Goal: Task Accomplishment & Management: Use online tool/utility

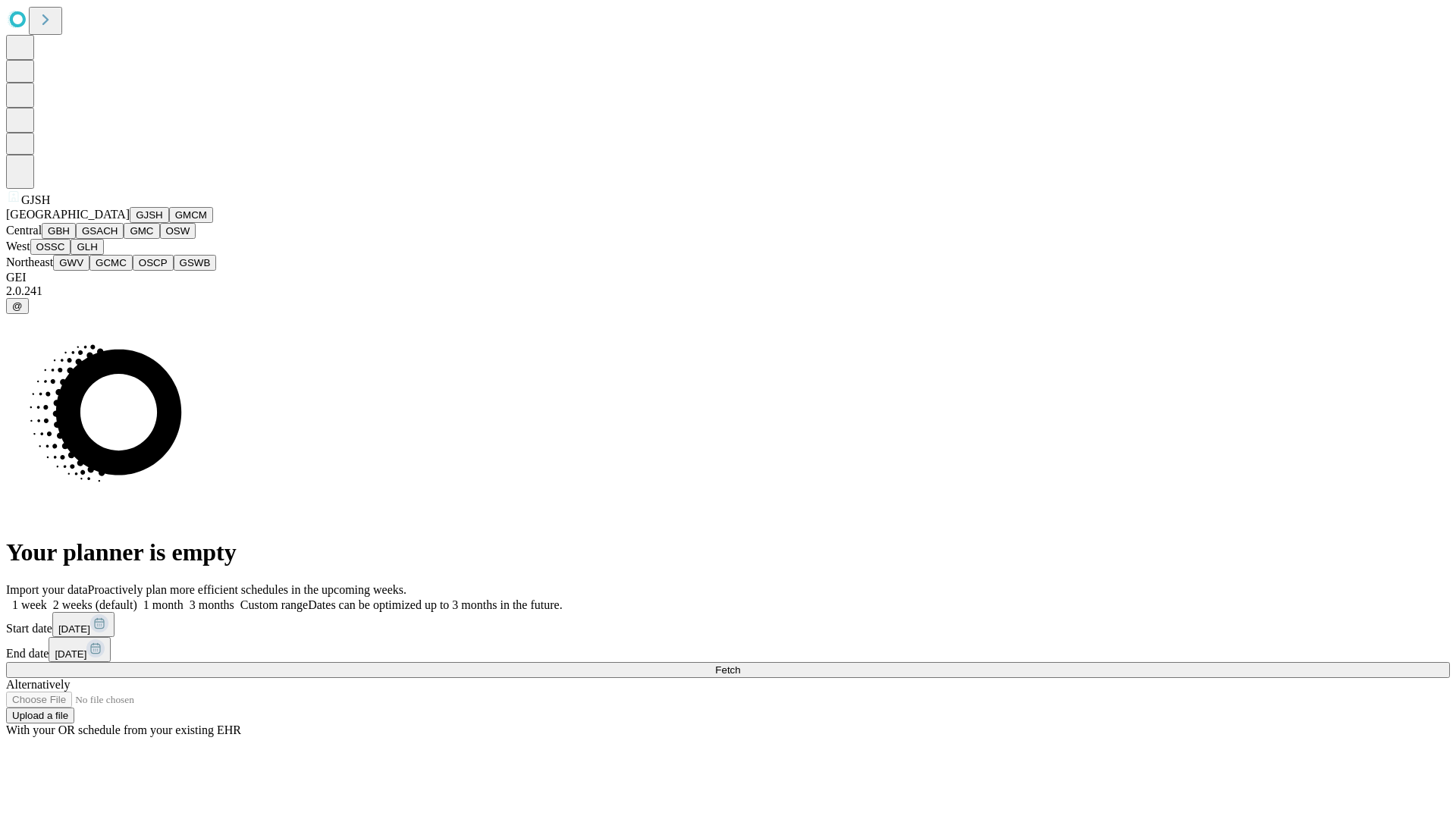
click at [129, 223] on button "GJSH" at bounding box center [149, 215] width 40 height 16
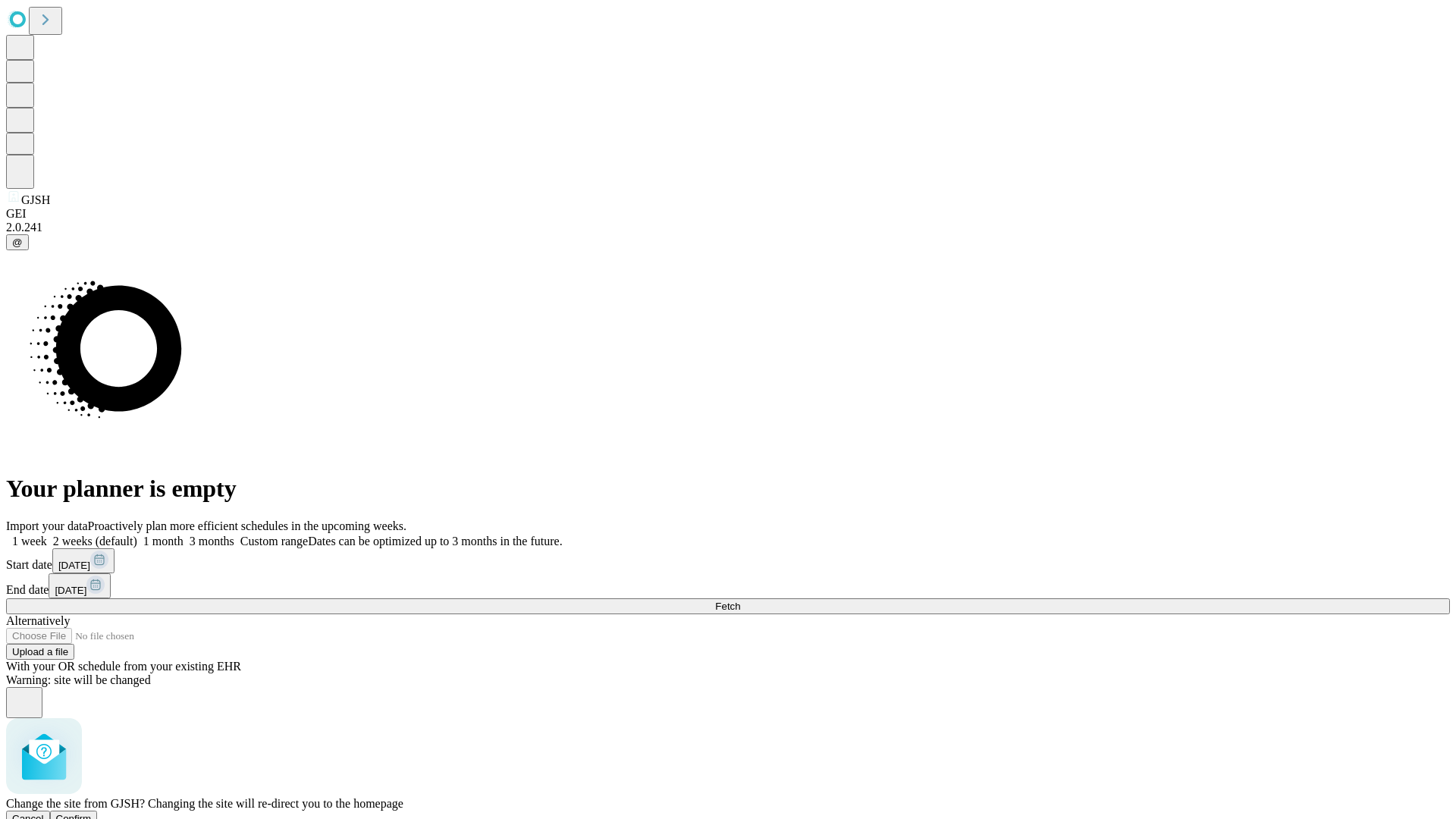
click at [92, 812] on span "Confirm" at bounding box center [73, 818] width 36 height 12
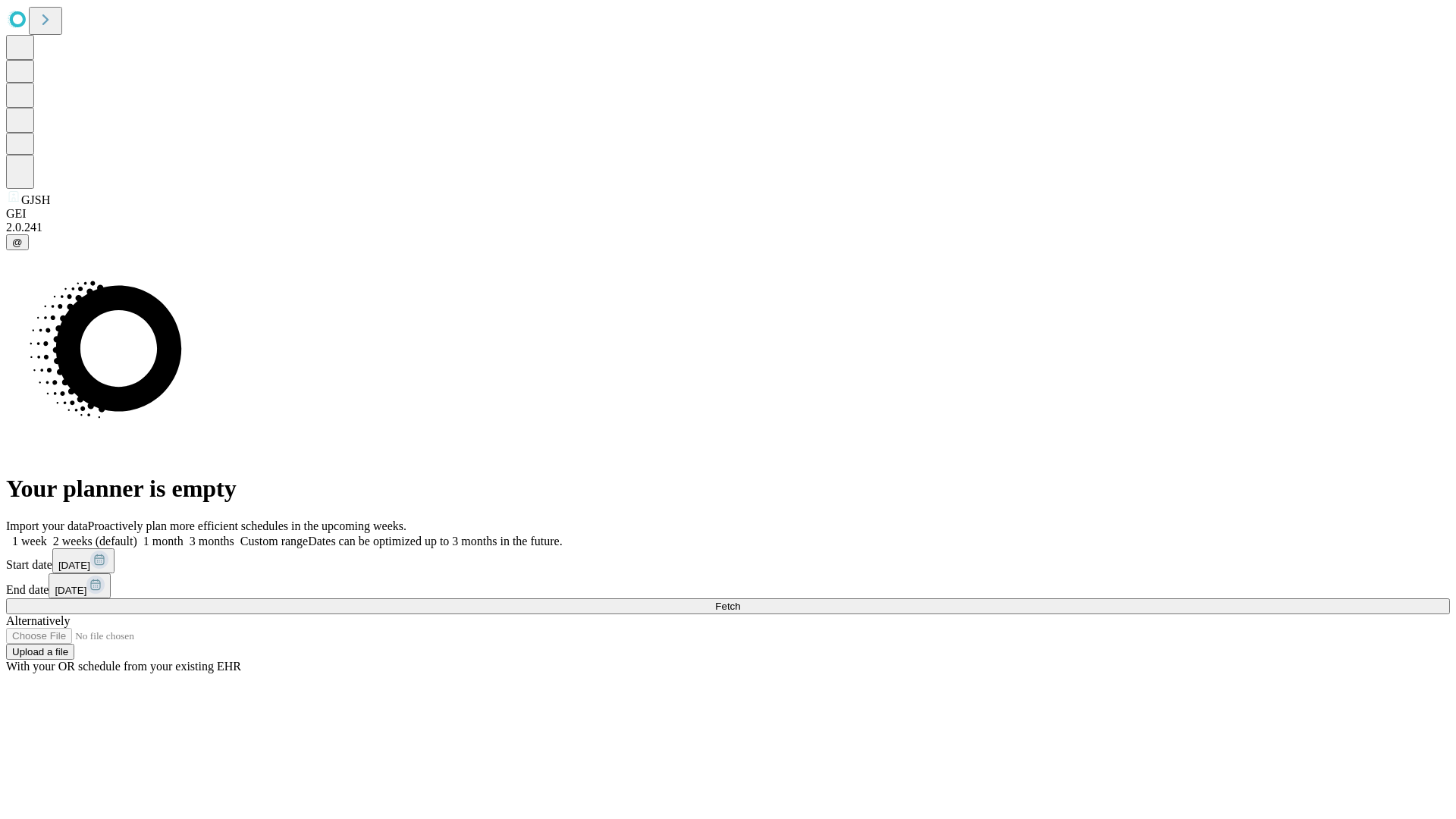
click at [137, 534] on label "2 weeks (default)" at bounding box center [93, 540] width 91 height 13
click at [740, 600] on span "Fetch" at bounding box center [728, 606] width 25 height 12
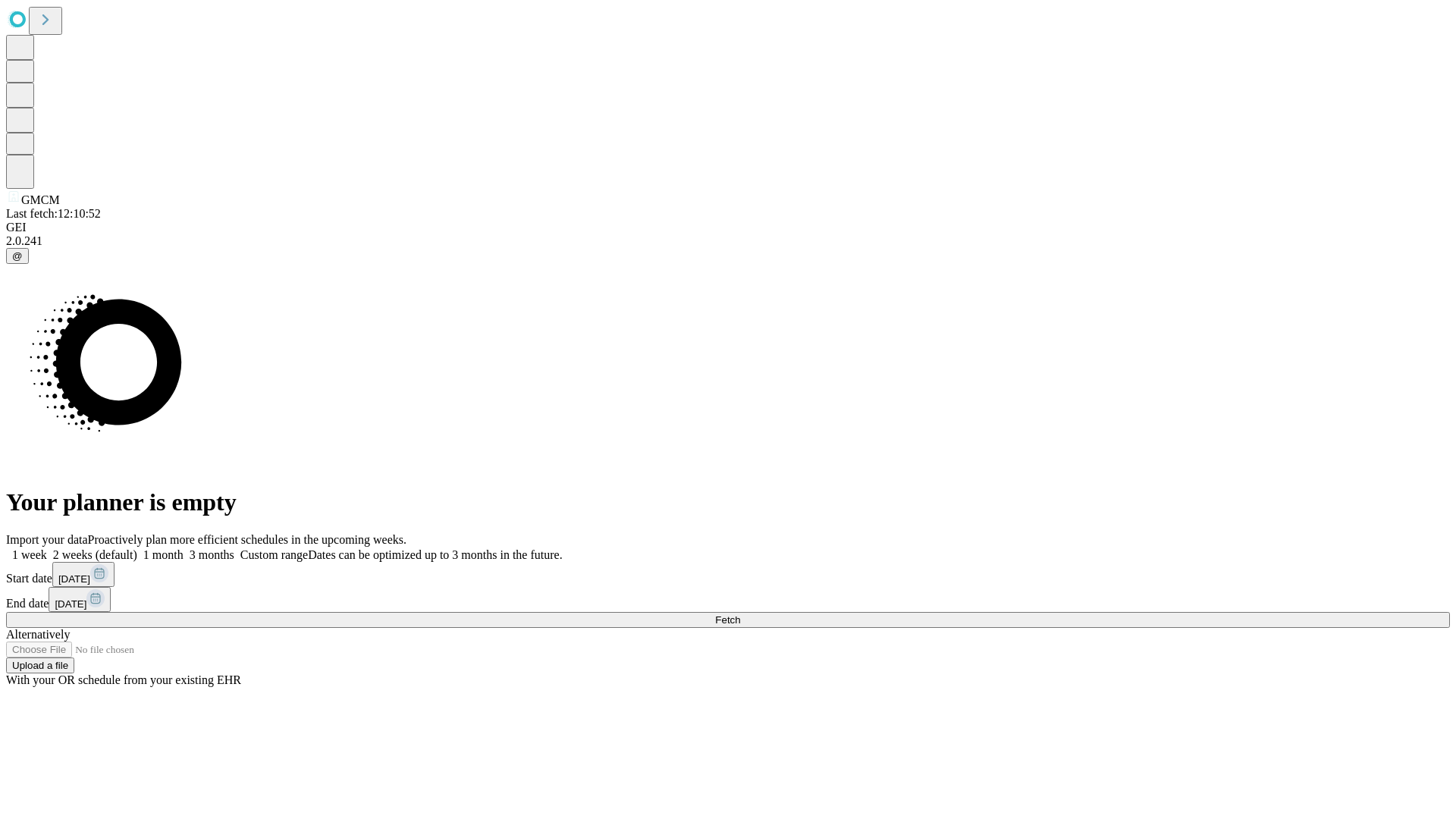
click at [137, 548] on label "2 weeks (default)" at bounding box center [93, 554] width 91 height 13
click at [740, 614] on span "Fetch" at bounding box center [728, 620] width 25 height 12
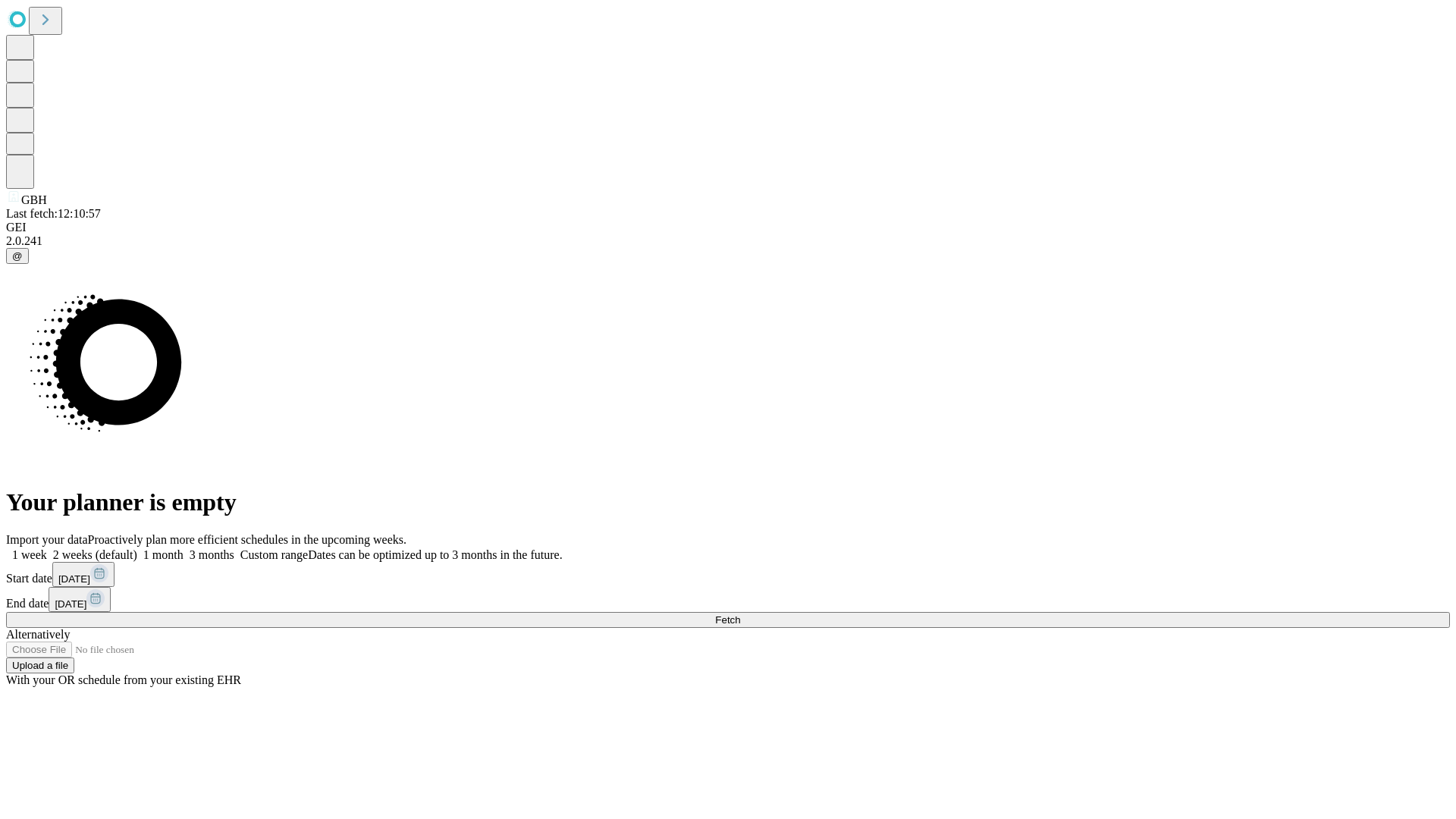
click at [137, 548] on label "2 weeks (default)" at bounding box center [93, 554] width 91 height 13
click at [740, 614] on span "Fetch" at bounding box center [728, 620] width 25 height 12
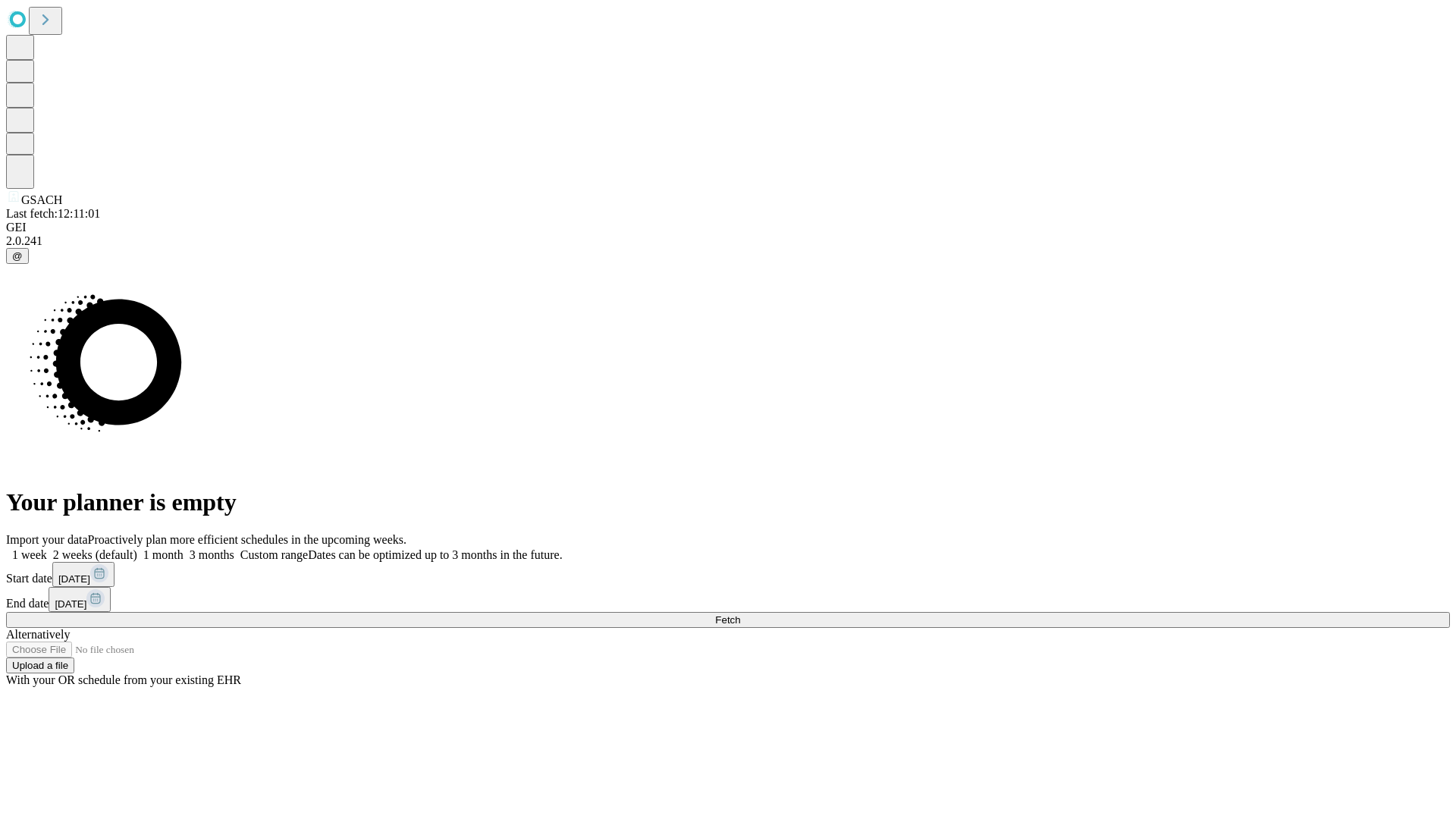
click at [137, 548] on label "2 weeks (default)" at bounding box center [93, 554] width 91 height 13
click at [740, 614] on span "Fetch" at bounding box center [728, 620] width 25 height 12
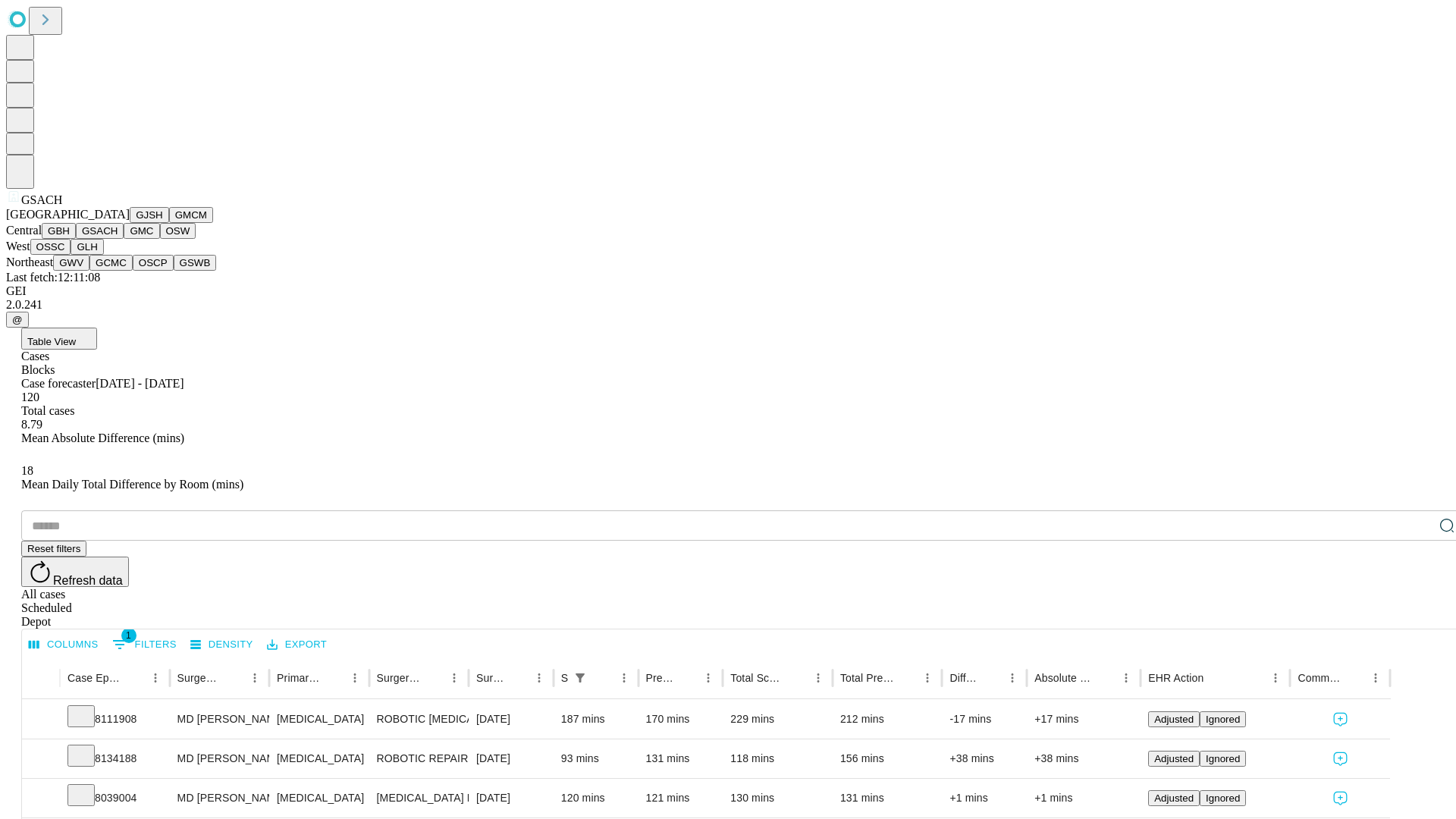
click at [124, 239] on button "GMC" at bounding box center [141, 231] width 36 height 16
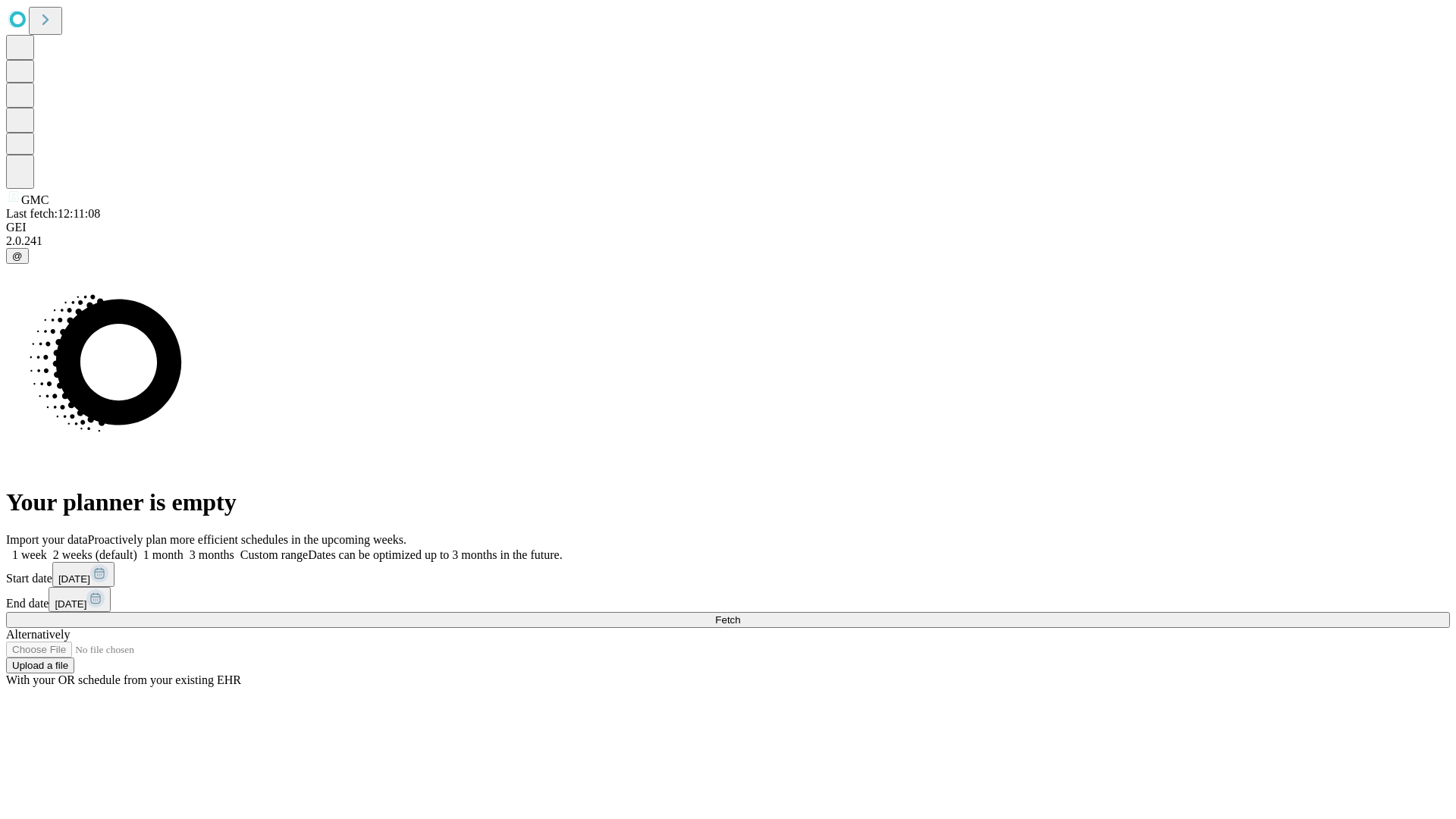
click at [137, 548] on label "2 weeks (default)" at bounding box center [93, 554] width 91 height 13
click at [740, 614] on span "Fetch" at bounding box center [728, 620] width 25 height 12
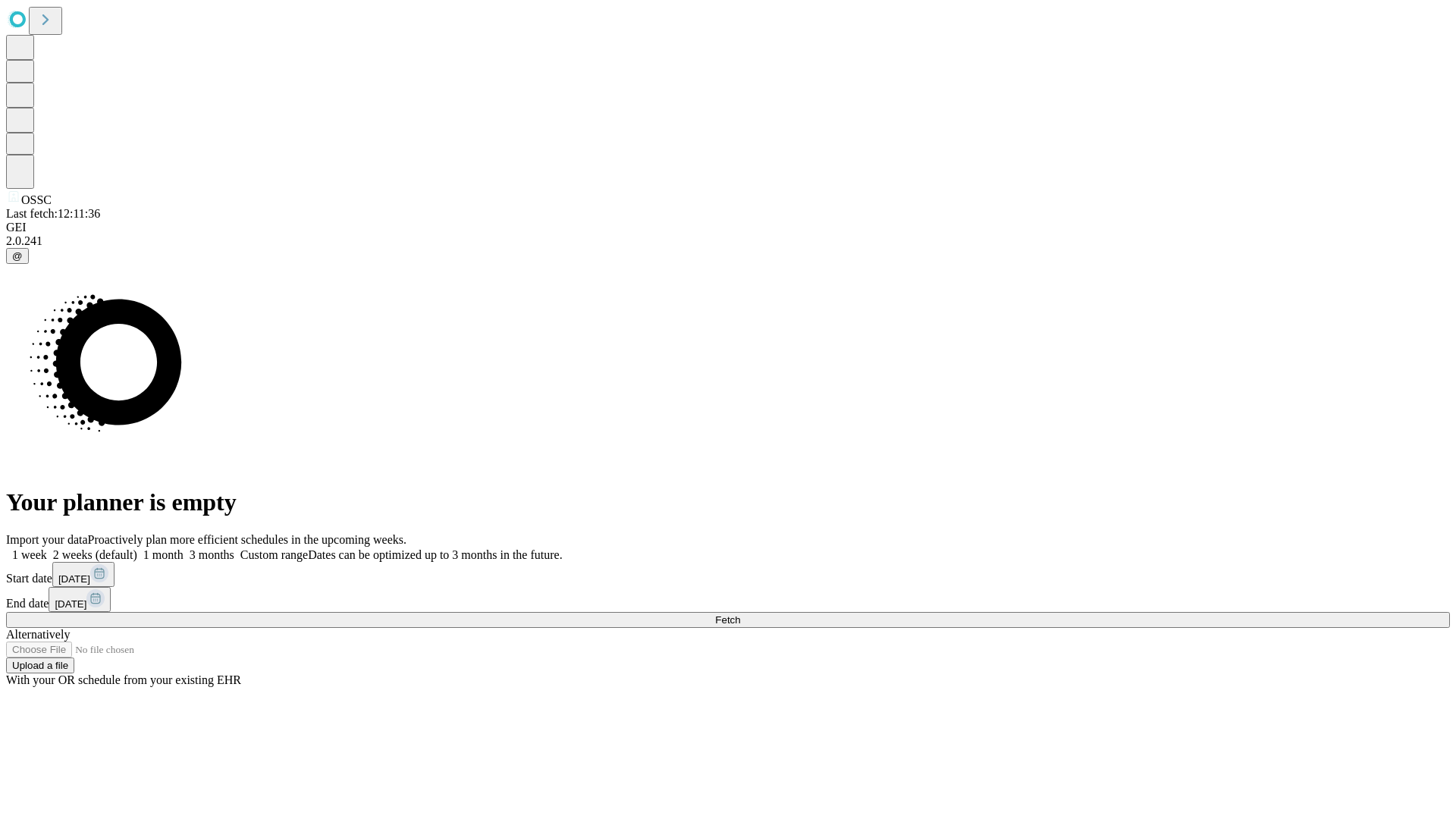
click at [137, 548] on label "2 weeks (default)" at bounding box center [93, 554] width 91 height 13
click at [740, 614] on span "Fetch" at bounding box center [728, 620] width 25 height 12
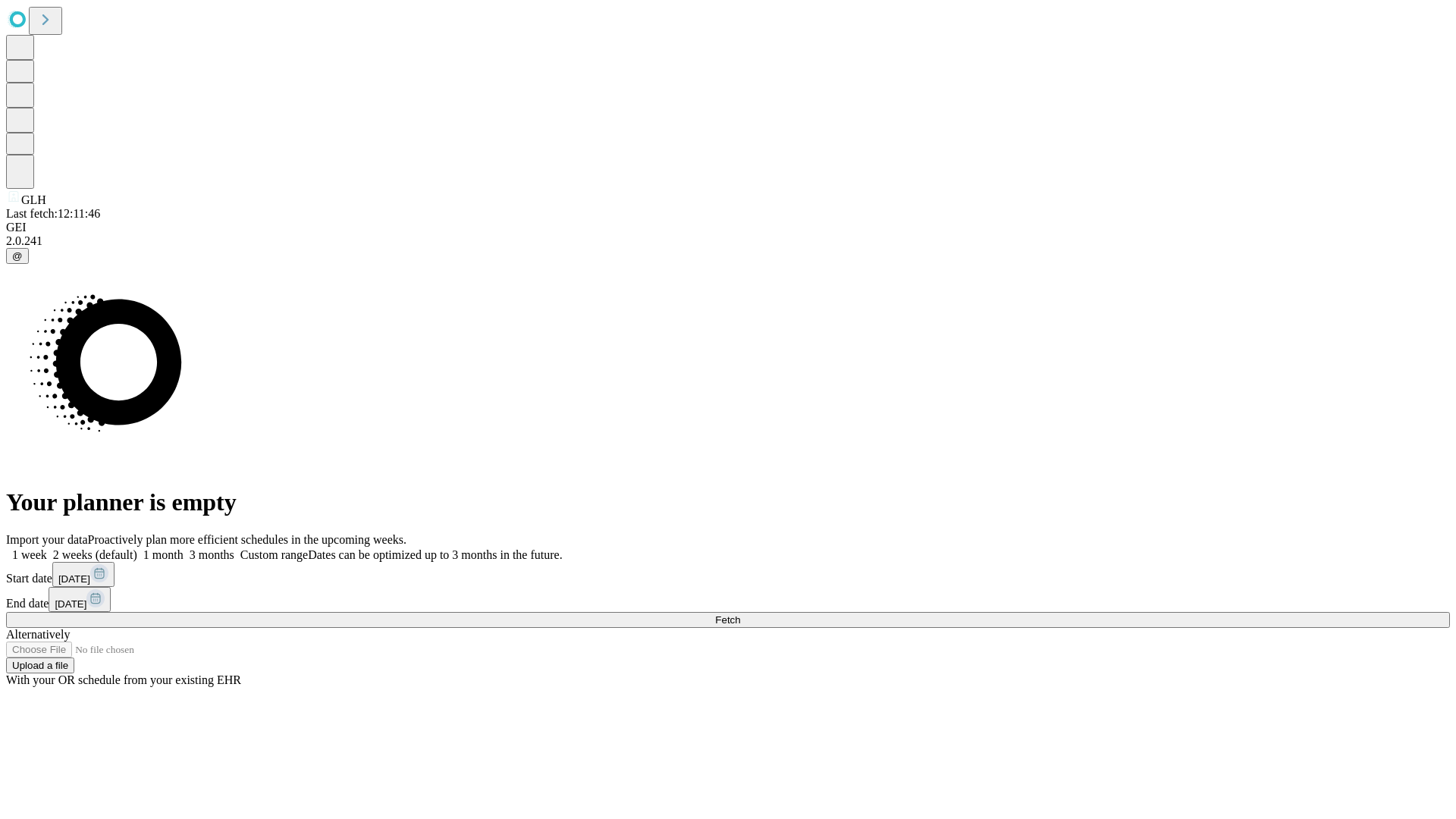
click at [137, 548] on label "2 weeks (default)" at bounding box center [93, 554] width 91 height 13
click at [740, 614] on span "Fetch" at bounding box center [728, 620] width 25 height 12
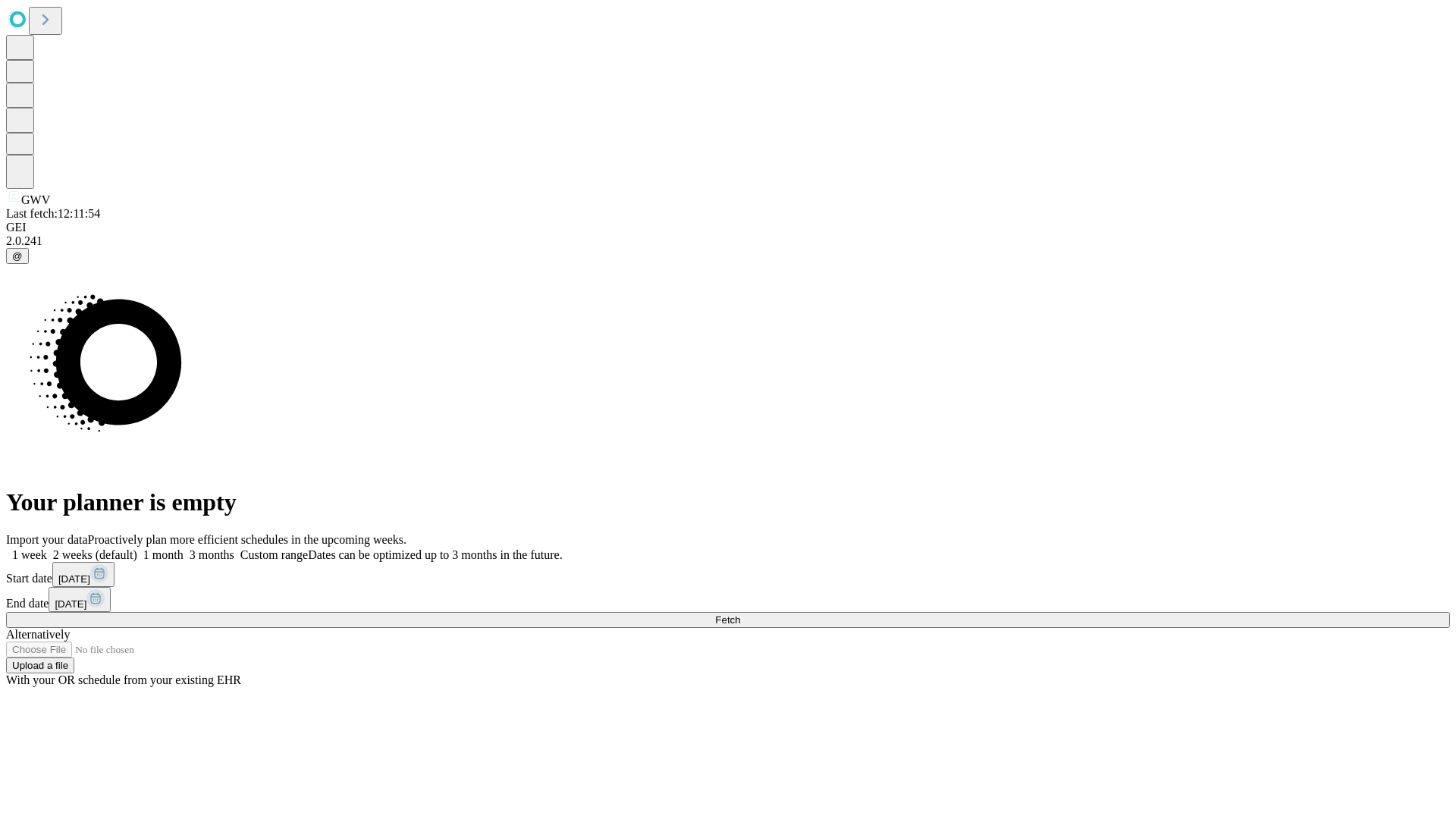
click at [137, 548] on label "2 weeks (default)" at bounding box center [93, 554] width 91 height 13
click at [740, 614] on span "Fetch" at bounding box center [728, 620] width 25 height 12
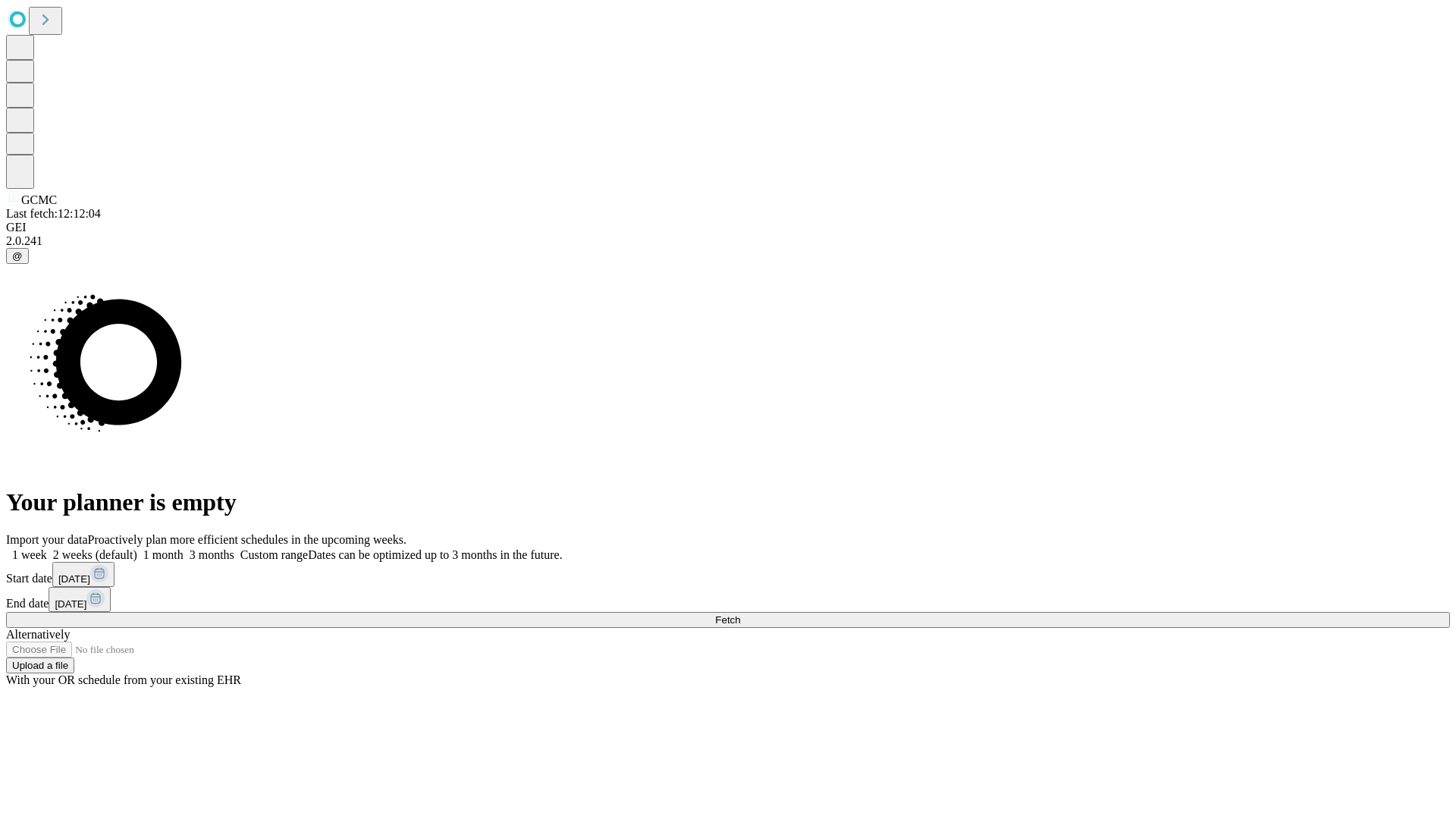
click at [137, 548] on label "2 weeks (default)" at bounding box center [93, 554] width 91 height 13
click at [740, 614] on span "Fetch" at bounding box center [728, 620] width 25 height 12
